Goal: Information Seeking & Learning: Learn about a topic

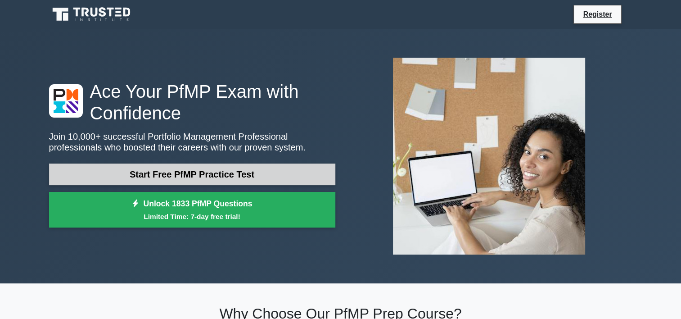
drag, startPoint x: 0, startPoint y: 0, endPoint x: 217, endPoint y: 181, distance: 282.8
click at [217, 181] on link "Start Free PfMP Practice Test" at bounding box center [192, 174] width 286 height 22
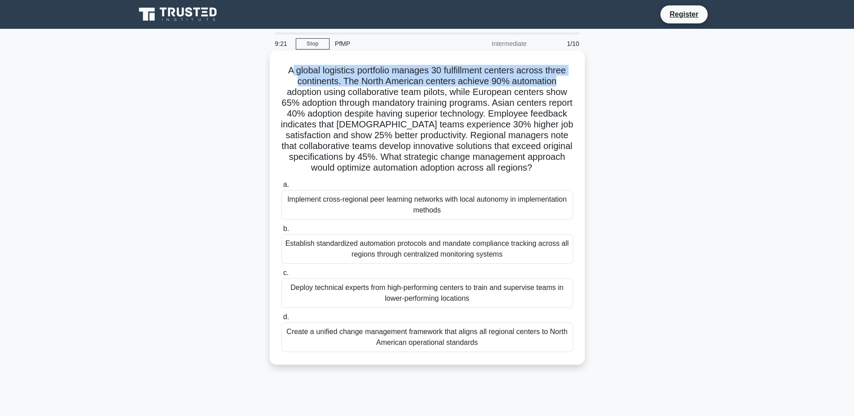
drag, startPoint x: 289, startPoint y: 68, endPoint x: 576, endPoint y: 78, distance: 286.3
click at [576, 78] on div "A global logistics portfolio manages 30 fulfillment centers across three contin…" at bounding box center [427, 207] width 308 height 307
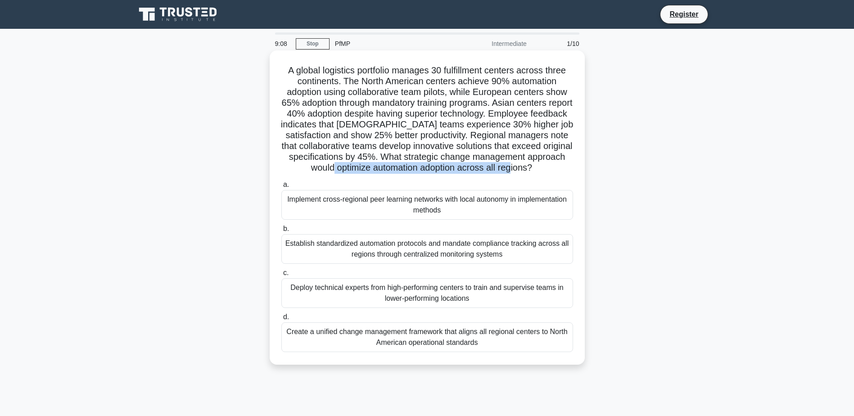
drag, startPoint x: 368, startPoint y: 168, endPoint x: 549, endPoint y: 169, distance: 181.8
click at [549, 169] on h5 "A global logistics portfolio manages 30 fulfillment centers across three contin…" at bounding box center [426, 119] width 293 height 109
drag, startPoint x: 549, startPoint y: 169, endPoint x: 521, endPoint y: 208, distance: 48.3
click at [521, 208] on div "Implement cross-regional peer learning networks with local autonomy in implemen…" at bounding box center [427, 205] width 292 height 30
click at [281, 188] on input "a. Implement cross-regional peer learning networks with local autonomy in imple…" at bounding box center [281, 185] width 0 height 6
